Goal: Task Accomplishment & Management: Use online tool/utility

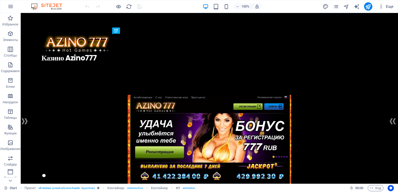
click at [381, 6] on icon "button" at bounding box center [381, 6] width 5 height 5
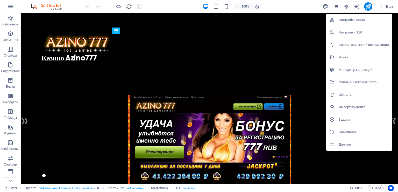
click at [355, 105] on h6 "Импорт контента" at bounding box center [364, 107] width 50 height 6
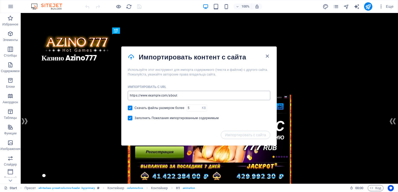
click at [182, 95] on input "url" at bounding box center [199, 95] width 143 height 9
click at [179, 96] on input "url" at bounding box center [199, 95] width 143 height 9
paste input "https://c-azino1.info/"
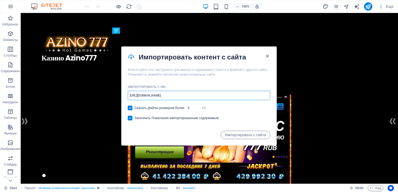
click at [152, 95] on input "https://c-azino1.info/" at bounding box center [199, 95] width 143 height 9
type input "https://c-azino.info/"
click at [243, 112] on div "Импортировать с URL https://c-azino.info/ ​ Скачать файлы размером более KB ​ З…" at bounding box center [199, 104] width 155 height 54
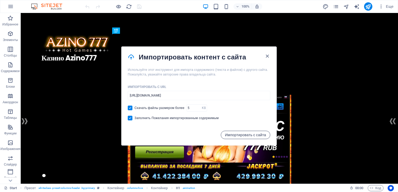
click at [244, 133] on span "Импортировать с сайта" at bounding box center [245, 135] width 41 height 4
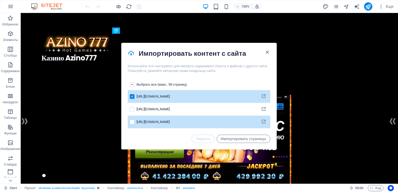
click at [135, 122] on div "pages list" at bounding box center [132, 122] width 5 height 5
click at [132, 122] on label "pages list" at bounding box center [132, 122] width 5 height 5
click at [0, 0] on input "pages list" at bounding box center [0, 0] width 0 height 0
click at [229, 137] on span "Импортировать страницы" at bounding box center [243, 139] width 45 height 4
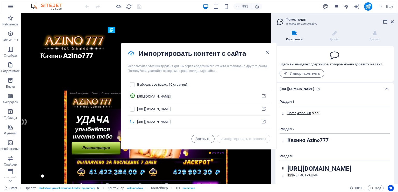
scroll to position [10, 0]
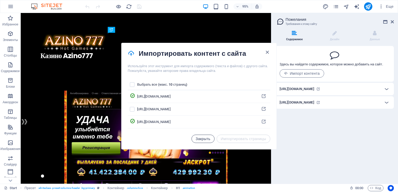
click at [200, 138] on span "Закрыть" at bounding box center [203, 139] width 15 height 4
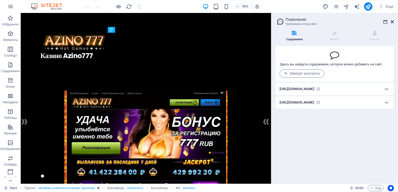
click at [392, 20] on icon at bounding box center [392, 22] width 3 height 4
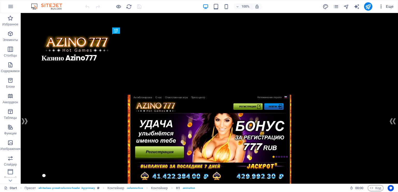
click at [387, 9] on button "Еще" at bounding box center [386, 6] width 19 height 8
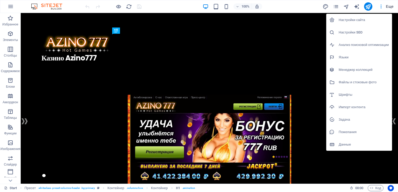
click at [352, 120] on h6 "Задача" at bounding box center [364, 119] width 50 height 6
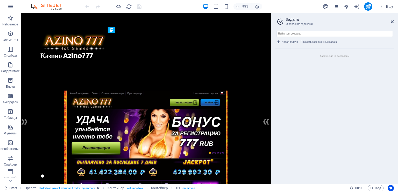
click at [394, 6] on span "Еще" at bounding box center [386, 6] width 15 height 5
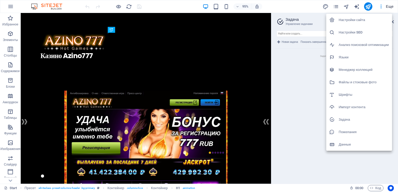
click at [350, 143] on h6 "Данные" at bounding box center [364, 144] width 50 height 6
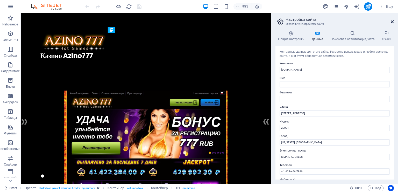
click at [393, 22] on icon at bounding box center [392, 22] width 3 height 4
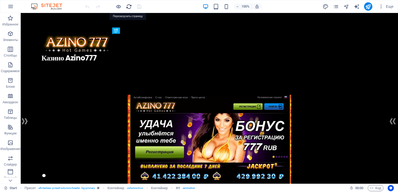
click at [128, 6] on icon "reload" at bounding box center [129, 7] width 6 height 6
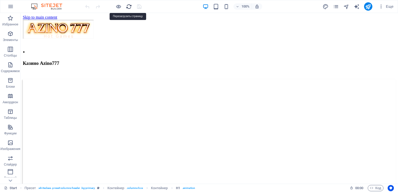
scroll to position [0, 0]
click at [12, 21] on icon "button" at bounding box center [10, 18] width 6 height 6
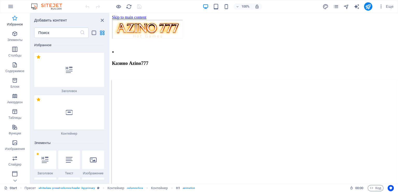
click at [12, 21] on span "Избранное" at bounding box center [15, 21] width 30 height 12
click at [11, 6] on icon "button" at bounding box center [11, 6] width 6 height 6
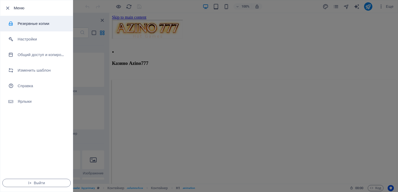
click at [23, 22] on h6 "Резервные копии" at bounding box center [42, 23] width 48 height 6
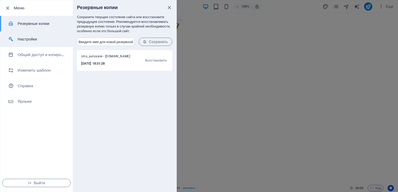
click at [23, 38] on h6 "Настройки" at bounding box center [42, 39] width 48 height 6
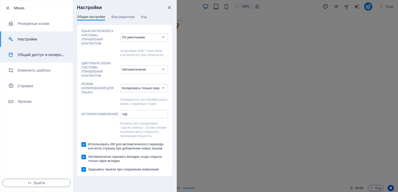
click at [23, 50] on li "Общий доступ и копирование сайта" at bounding box center [36, 55] width 73 height 16
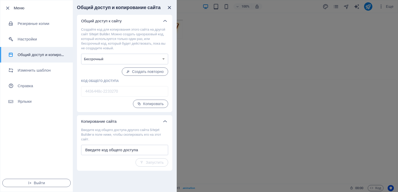
click at [170, 6] on icon "close" at bounding box center [170, 8] width 6 height 6
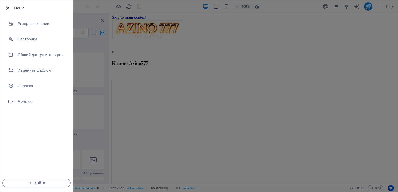
click at [6, 8] on icon "button" at bounding box center [8, 8] width 6 height 6
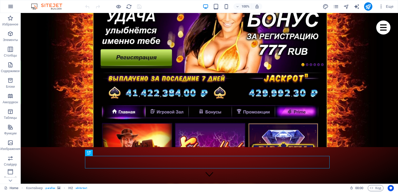
click at [10, 9] on icon "button" at bounding box center [11, 6] width 6 height 6
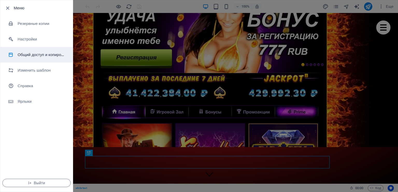
click at [23, 53] on h6 "Общий доступ и копирование сайта" at bounding box center [42, 55] width 48 height 6
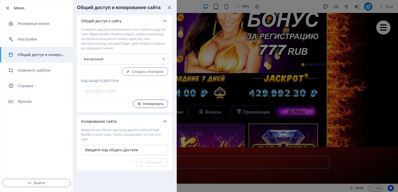
click at [150, 105] on span "Копировать" at bounding box center [150, 104] width 26 height 4
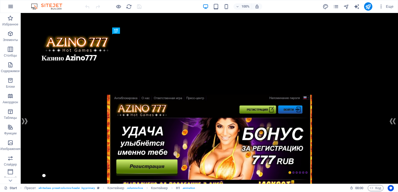
click at [12, 8] on icon "button" at bounding box center [11, 6] width 6 height 6
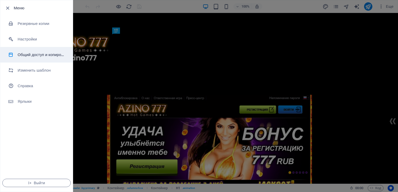
click at [30, 50] on li "Общий доступ и копирование сайта" at bounding box center [36, 55] width 73 height 16
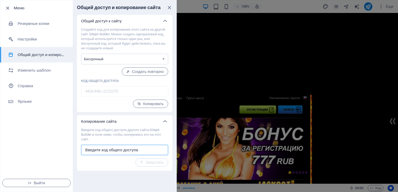
paste input "652308f3-2230581"
type input "652308f3-2230581"
click at [154, 162] on span "Запустить" at bounding box center [152, 162] width 24 height 4
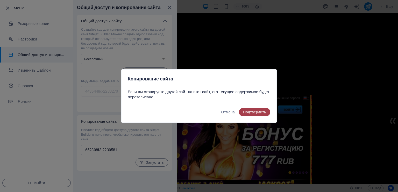
click at [254, 114] on span "Подтвердить" at bounding box center [254, 112] width 23 height 4
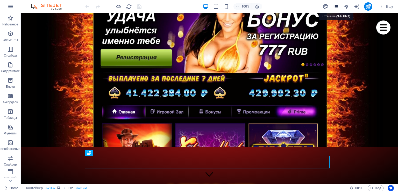
click at [336, 6] on icon "pages" at bounding box center [336, 7] width 6 height 6
click at [12, 8] on icon "button" at bounding box center [11, 6] width 6 height 6
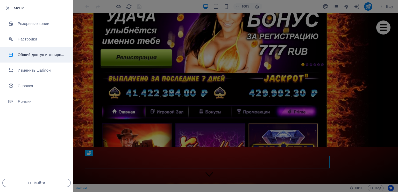
click at [42, 56] on h6 "Общий доступ и копирование сайта" at bounding box center [42, 55] width 48 height 6
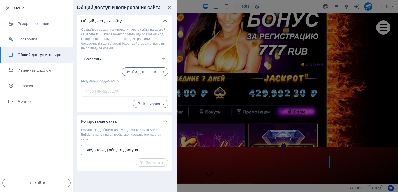
paste input "652308f3-2230581"
type input "652308f3-2230581"
click at [155, 162] on span "Запустить" at bounding box center [152, 162] width 24 height 4
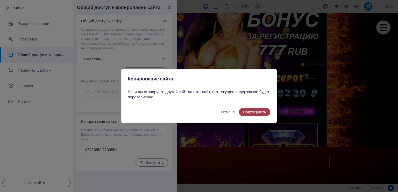
click at [260, 113] on span "Подтвердить" at bounding box center [254, 112] width 23 height 4
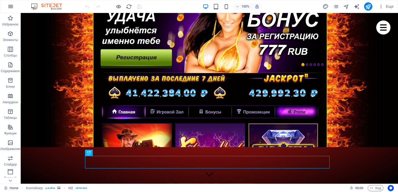
click at [13, 7] on icon "button" at bounding box center [11, 6] width 6 height 6
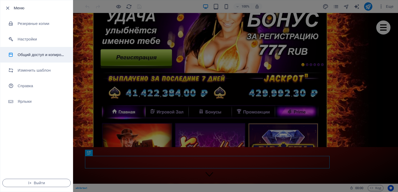
click at [31, 55] on h6 "Общий доступ и копирование сайта" at bounding box center [42, 55] width 48 height 6
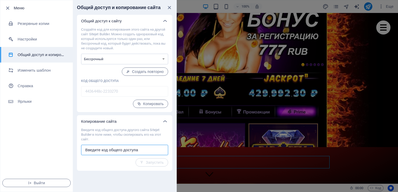
paste input "652308f3-2230581"
type input "652308f3-2230581"
click at [149, 163] on span "Запустить" at bounding box center [152, 162] width 24 height 4
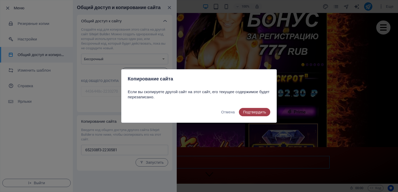
click at [258, 111] on span "Подтвердить" at bounding box center [254, 112] width 23 height 4
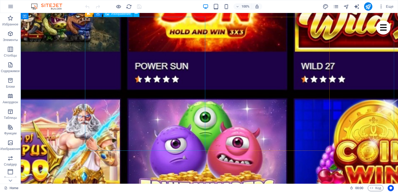
scroll to position [597, 0]
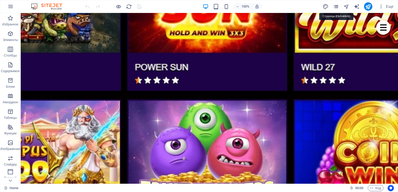
click at [337, 8] on icon "pages" at bounding box center [336, 7] width 6 height 6
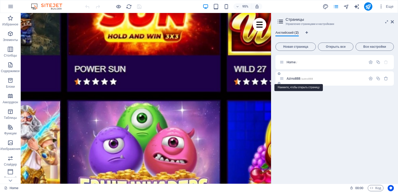
click at [308, 78] on span "/azino888" at bounding box center [307, 78] width 12 height 3
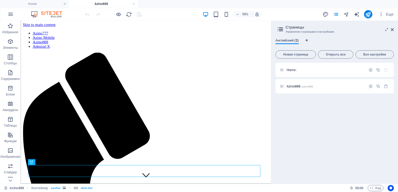
scroll to position [0, 0]
click at [393, 29] on icon at bounding box center [392, 29] width 3 height 4
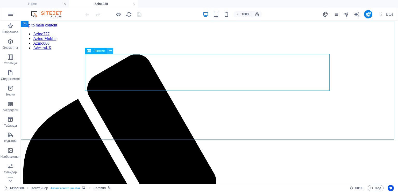
click at [112, 51] on icon at bounding box center [110, 50] width 3 height 5
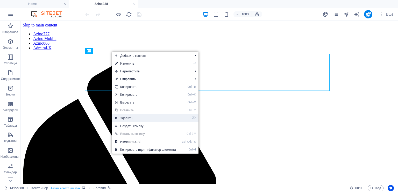
click at [130, 117] on link "⌦ Удалить" at bounding box center [145, 118] width 67 height 8
